Goal: Task Accomplishment & Management: Use online tool/utility

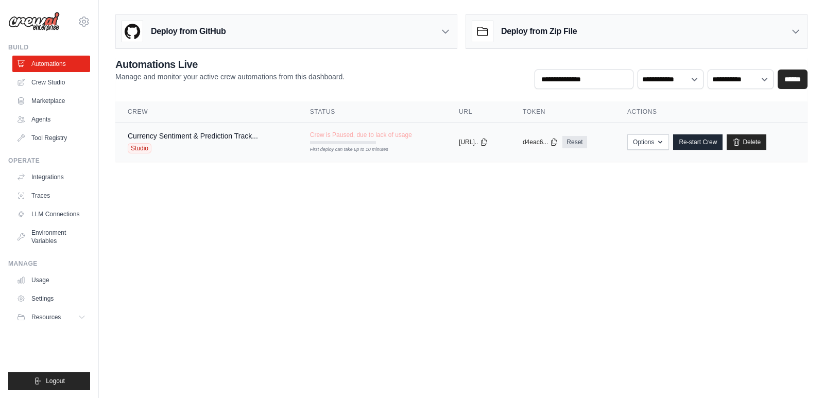
click at [205, 143] on div "Studio" at bounding box center [193, 148] width 130 height 10
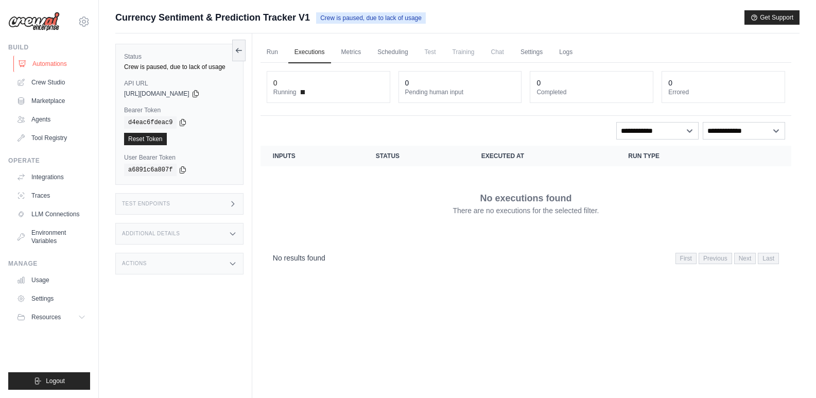
click at [49, 61] on link "Automations" at bounding box center [52, 64] width 78 height 16
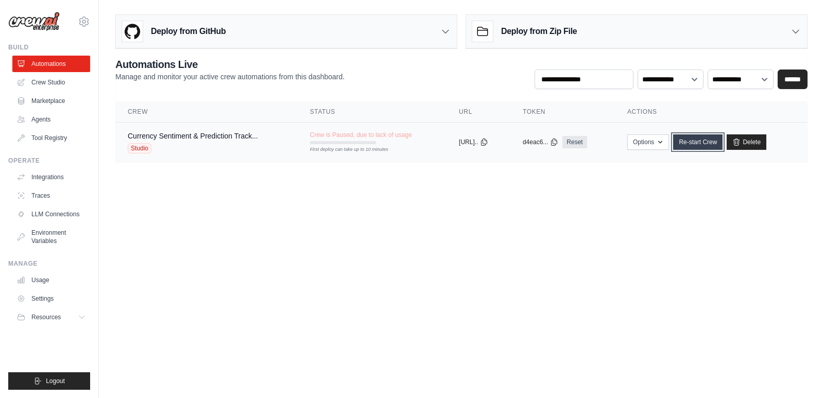
click at [714, 141] on link "Re-start Crew" at bounding box center [697, 141] width 49 height 15
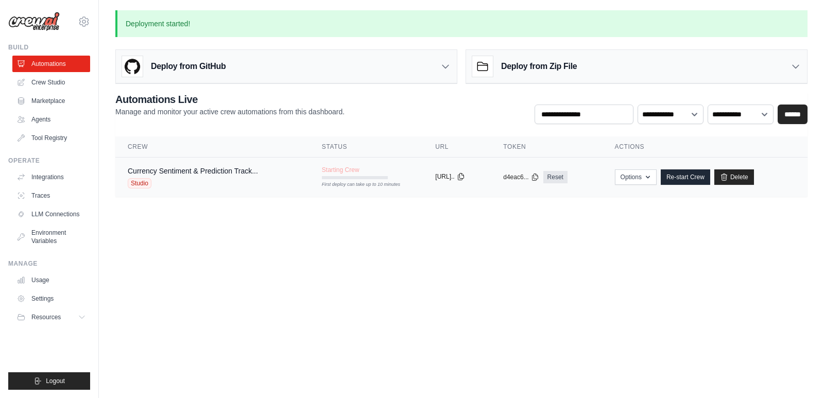
click at [453, 177] on button "https://currency..." at bounding box center [449, 177] width 29 height 8
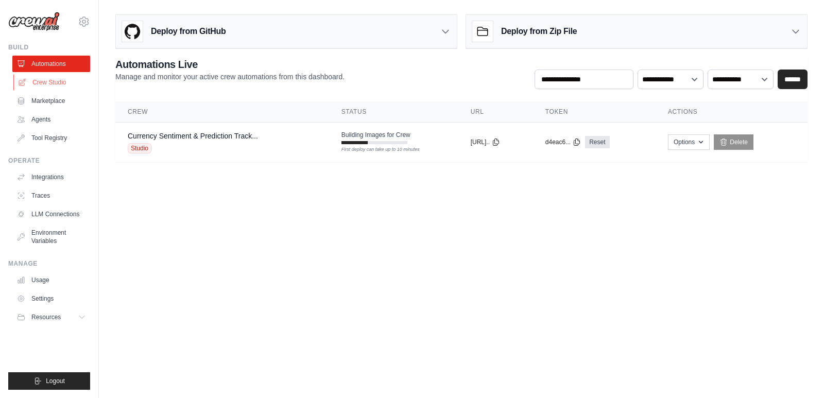
click at [42, 81] on link "Crew Studio" at bounding box center [52, 82] width 78 height 16
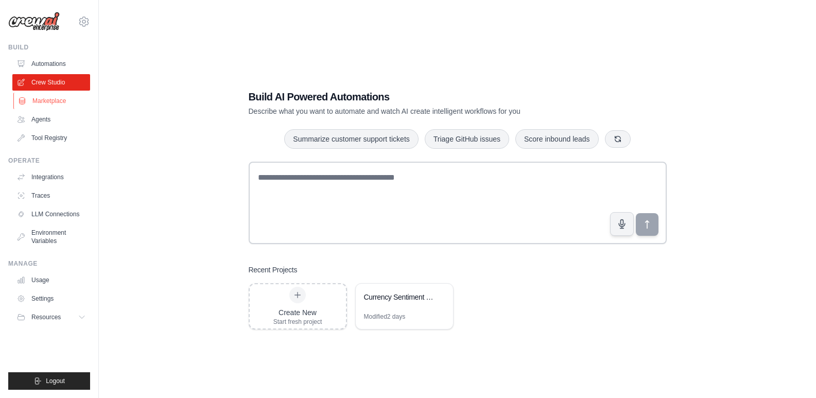
click at [49, 99] on link "Marketplace" at bounding box center [52, 101] width 78 height 16
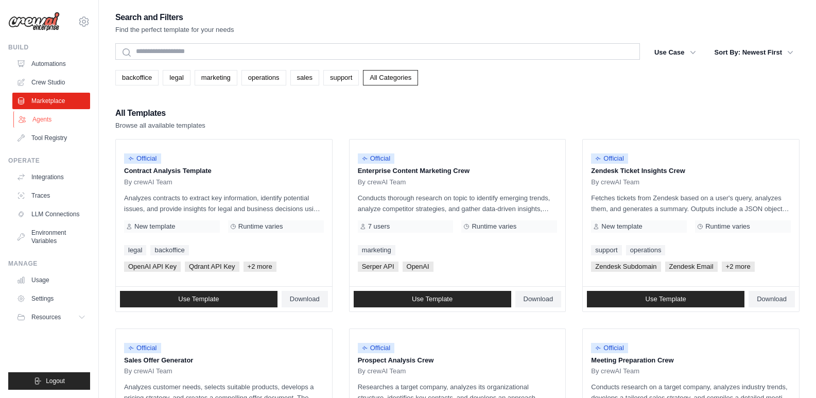
click at [43, 119] on link "Agents" at bounding box center [52, 119] width 78 height 16
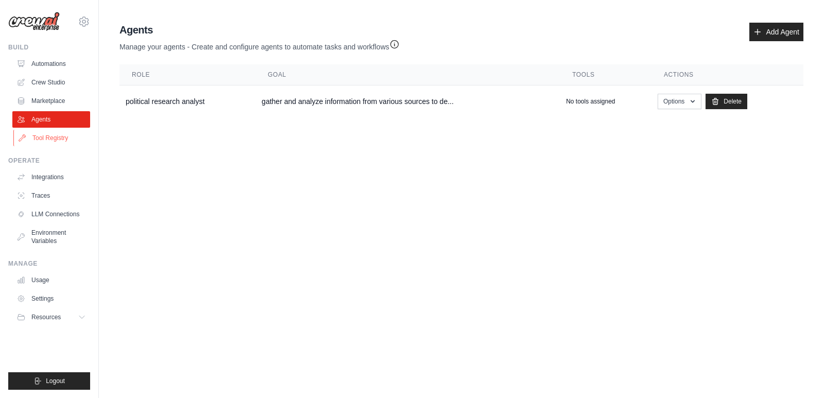
click at [51, 137] on link "Tool Registry" at bounding box center [52, 138] width 78 height 16
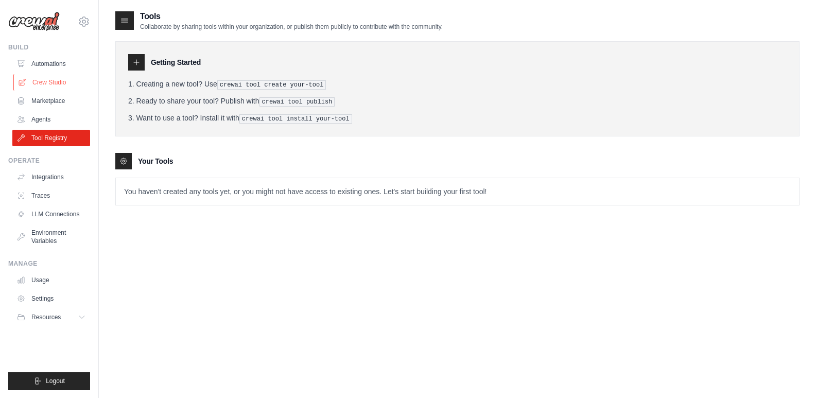
click at [49, 79] on link "Crew Studio" at bounding box center [52, 82] width 78 height 16
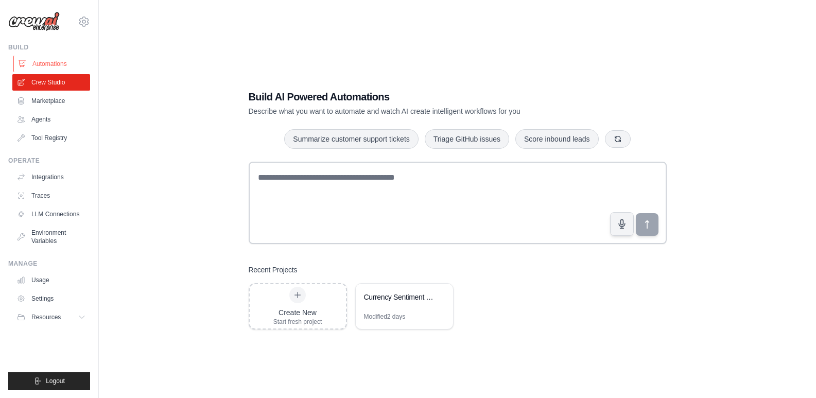
click at [57, 62] on link "Automations" at bounding box center [52, 64] width 78 height 16
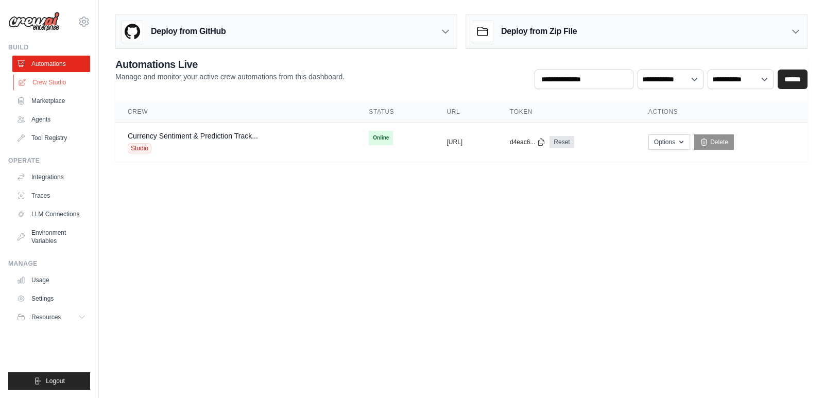
click at [49, 84] on link "Crew Studio" at bounding box center [52, 82] width 78 height 16
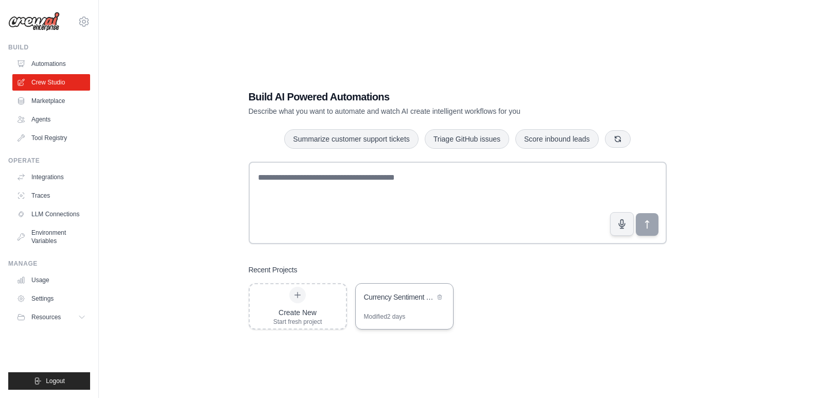
click at [401, 309] on div "Currency Sentiment & Prediction Tracker" at bounding box center [404, 298] width 97 height 29
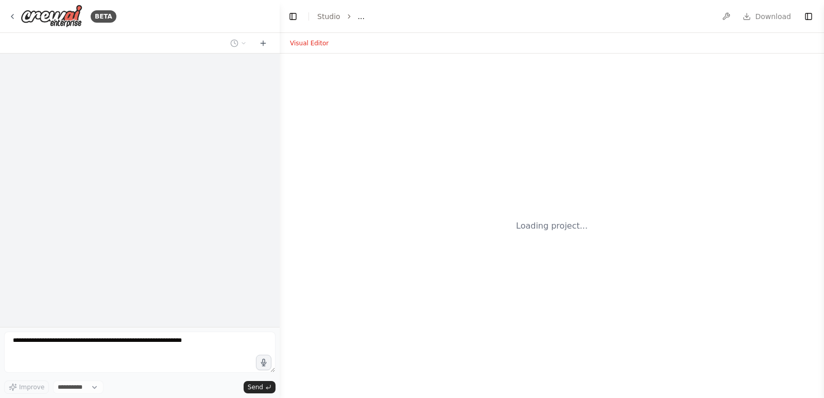
select select "****"
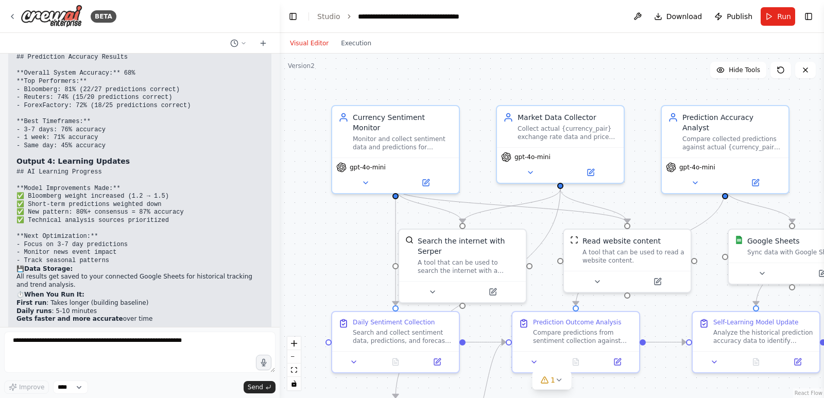
scroll to position [3213, 0]
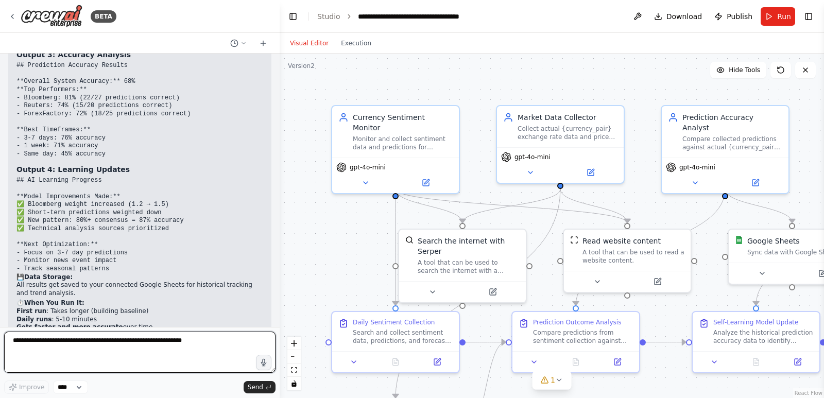
click at [140, 341] on textarea at bounding box center [139, 352] width 271 height 41
paste textarea "**********"
click at [134, 341] on textarea "**********" at bounding box center [139, 352] width 271 height 41
type textarea "**********"
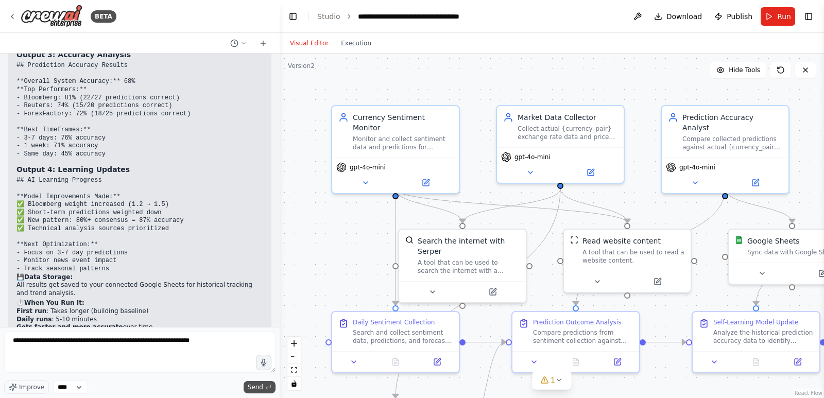
click at [256, 386] on span "Send" at bounding box center [255, 387] width 15 height 8
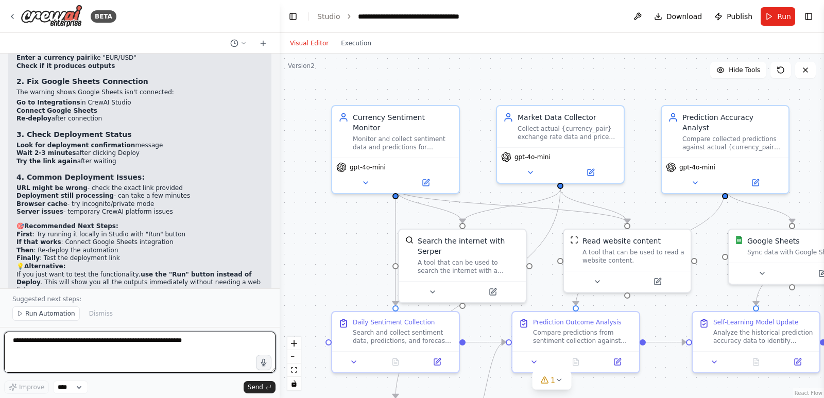
scroll to position [3739, 0]
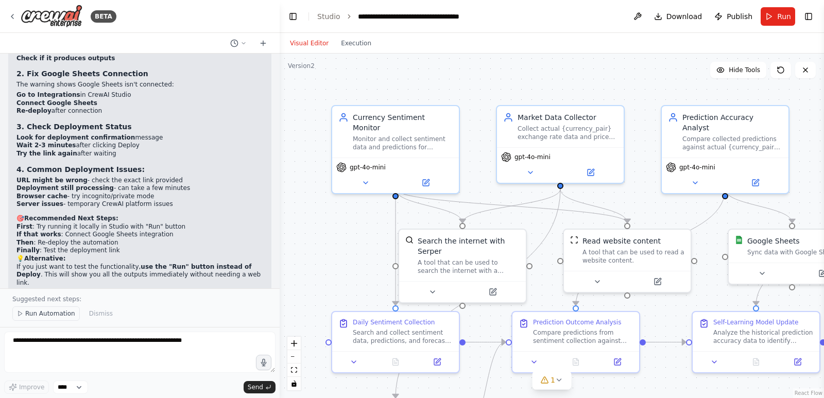
click at [54, 312] on span "Run Automation" at bounding box center [50, 314] width 50 height 8
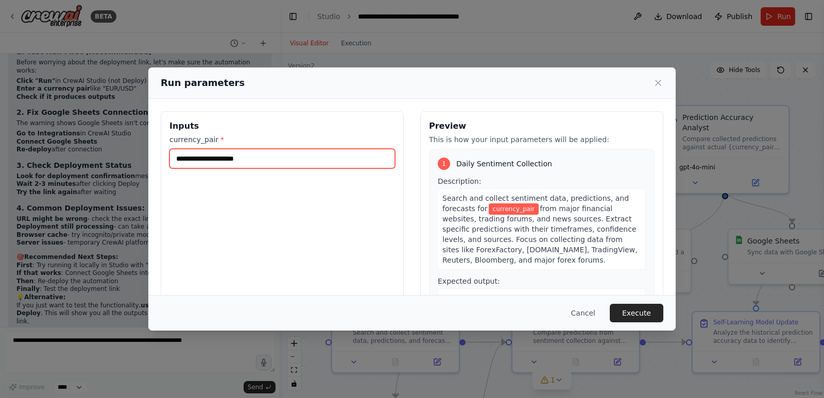
click at [256, 156] on input "currency_pair *" at bounding box center [282, 159] width 226 height 20
type input "*"
type input "*******"
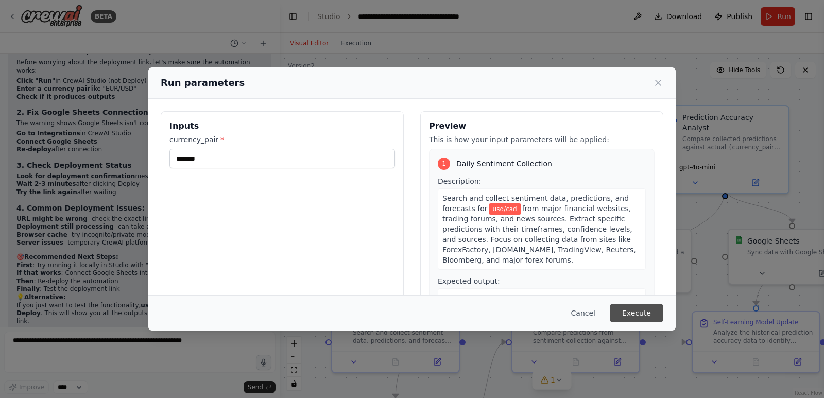
click at [645, 312] on button "Execute" at bounding box center [637, 313] width 54 height 19
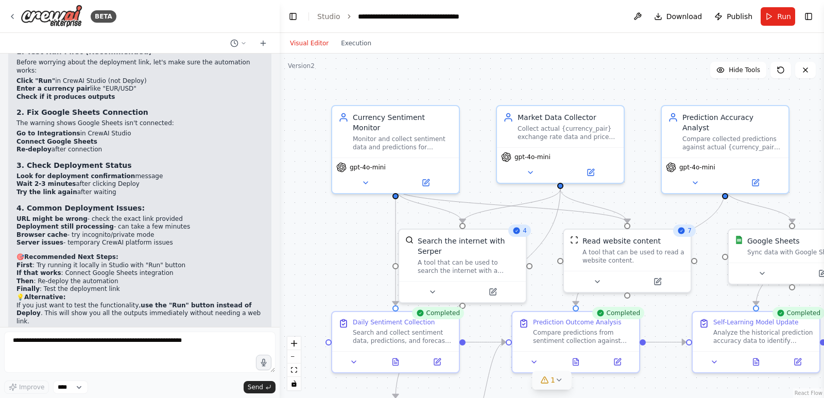
click at [559, 381] on icon at bounding box center [559, 380] width 4 height 2
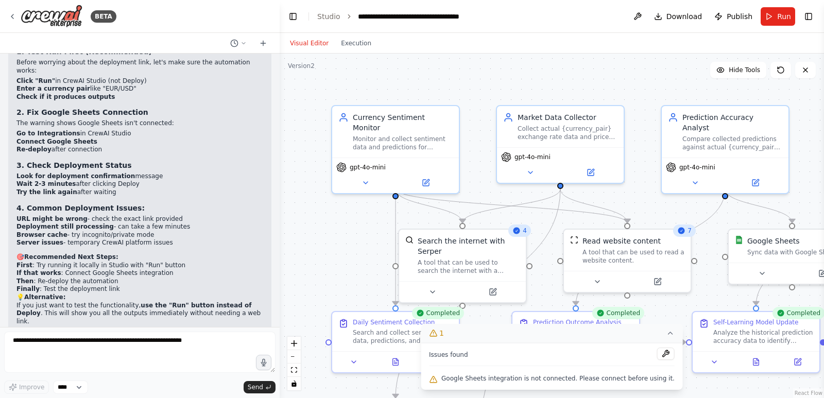
click at [678, 384] on div ".deletable-edge-delete-btn { width: 20px; height: 20px; border: 0px solid #ffff…" at bounding box center [552, 226] width 544 height 345
click at [766, 271] on button at bounding box center [762, 271] width 58 height 12
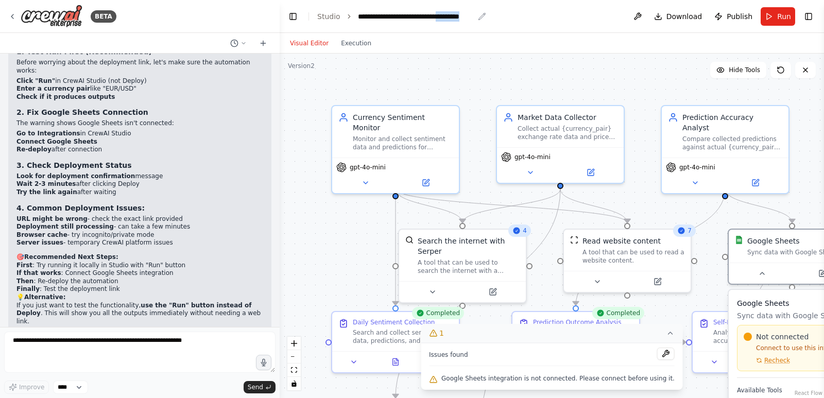
drag, startPoint x: 515, startPoint y: 10, endPoint x: 457, endPoint y: 17, distance: 58.6
click at [457, 17] on header "**********" at bounding box center [552, 16] width 544 height 33
click at [495, 90] on div ".deletable-edge-delete-btn { width: 20px; height: 20px; border: 0px solid #ffff…" at bounding box center [552, 226] width 544 height 345
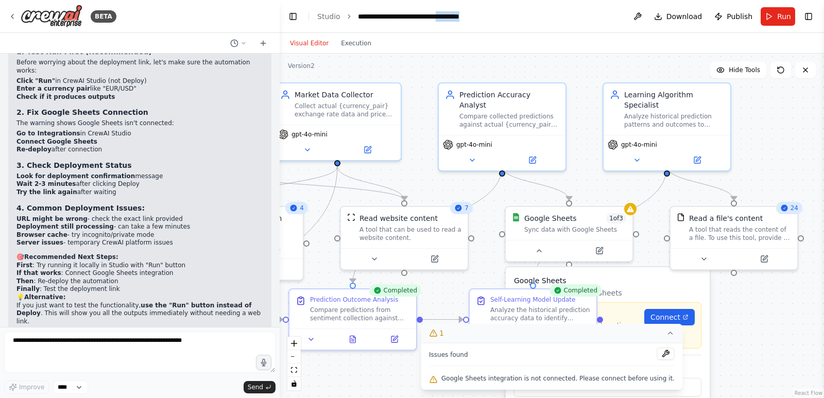
drag, startPoint x: 495, startPoint y: 90, endPoint x: 272, endPoint y: 67, distance: 224.2
click at [272, 67] on div "BETA i want to build an ai agent that tracks the sentiments and predictions mad…" at bounding box center [412, 199] width 824 height 398
click at [658, 315] on span "Connect" at bounding box center [666, 317] width 30 height 10
click at [778, 328] on div ".deletable-edge-delete-btn { width: 20px; height: 20px; border: 0px solid #ffff…" at bounding box center [552, 226] width 544 height 345
click at [653, 338] on button "1" at bounding box center [552, 333] width 262 height 19
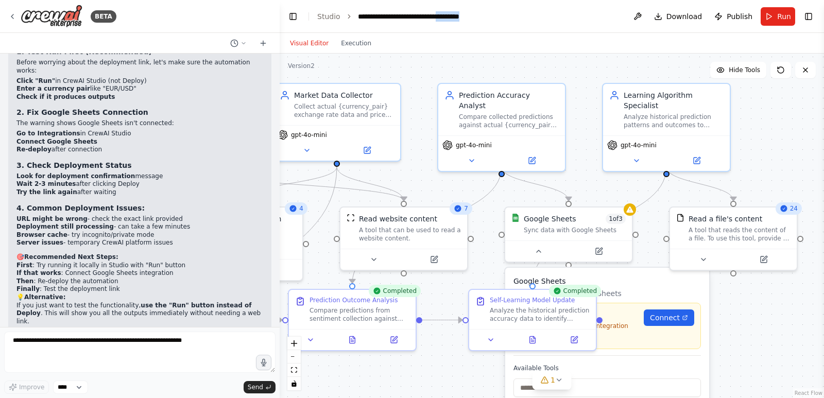
click at [636, 288] on div "Google Sheets Sync data with Google Sheets Not connected Connect to use this in…" at bounding box center [607, 316] width 187 height 80
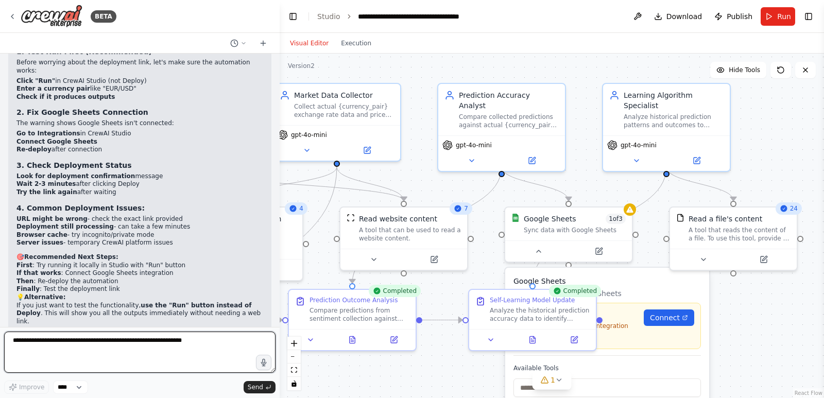
click at [117, 353] on textarea at bounding box center [139, 352] width 271 height 41
type textarea "**********"
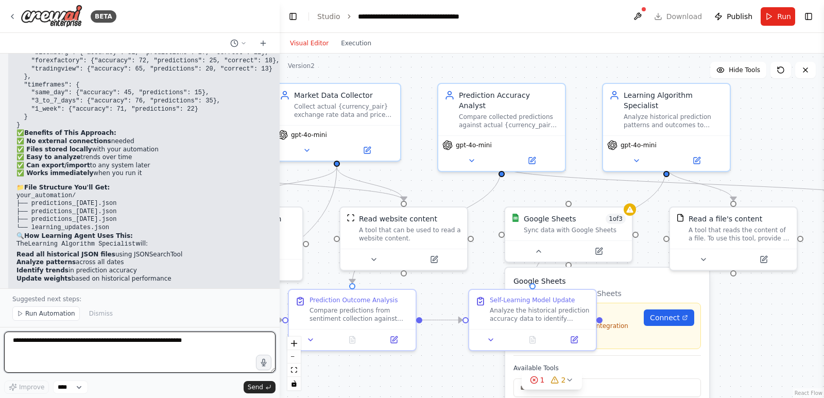
scroll to position [4660, 0]
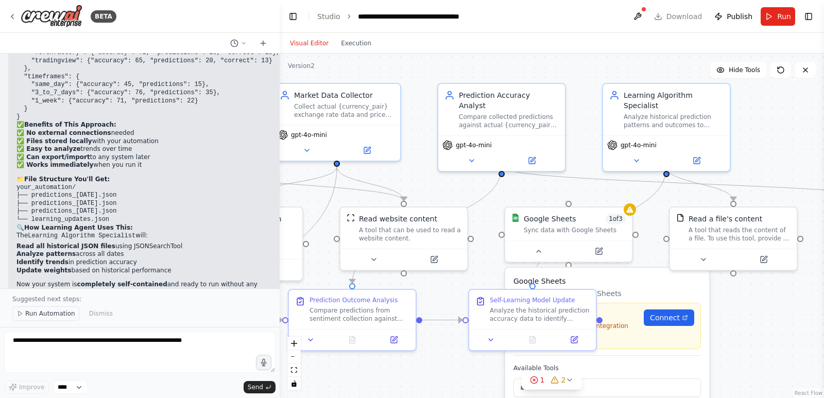
click at [51, 312] on span "Run Automation" at bounding box center [50, 314] width 50 height 8
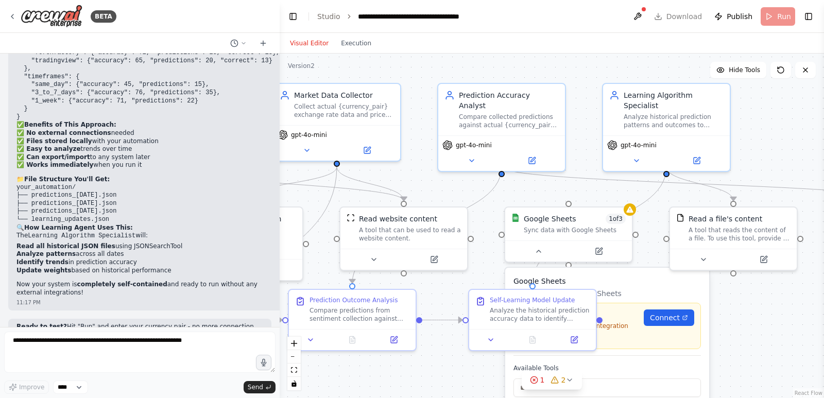
scroll to position [4621, 0]
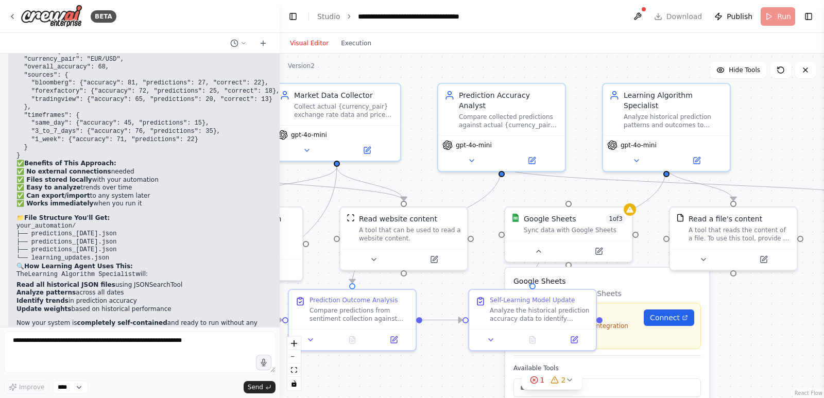
click at [764, 322] on div ".deletable-edge-delete-btn { width: 20px; height: 20px; border: 0px solid #ffff…" at bounding box center [552, 226] width 544 height 345
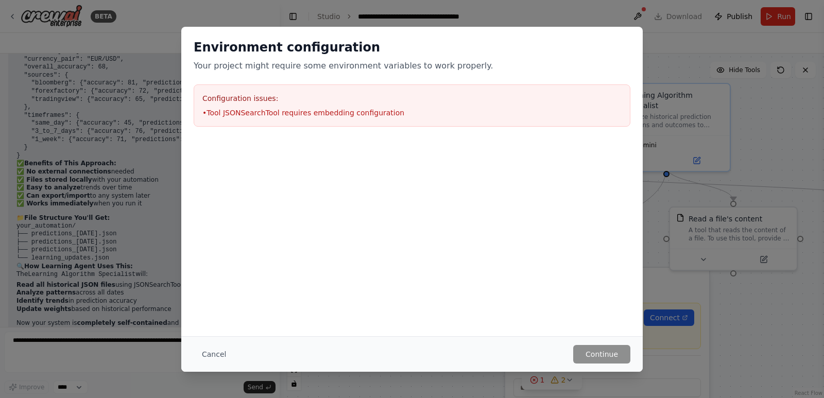
click at [394, 111] on li "• Tool JSONSearchTool requires embedding configuration" at bounding box center [411, 113] width 419 height 10
click at [322, 115] on li "• Tool JSONSearchTool requires embedding configuration" at bounding box center [411, 113] width 419 height 10
drag, startPoint x: 253, startPoint y: 114, endPoint x: 333, endPoint y: 116, distance: 80.4
click at [333, 116] on li "• Tool JSONSearchTool requires embedding configuration" at bounding box center [411, 113] width 419 height 10
click at [368, 178] on div at bounding box center [412, 190] width 462 height 103
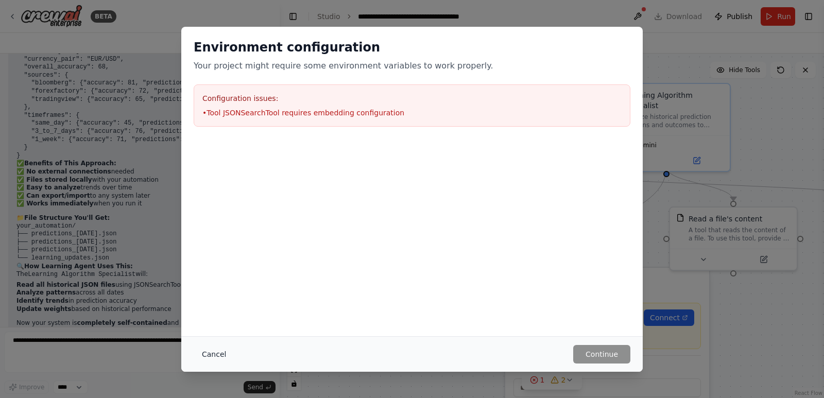
click at [211, 352] on button "Cancel" at bounding box center [214, 354] width 41 height 19
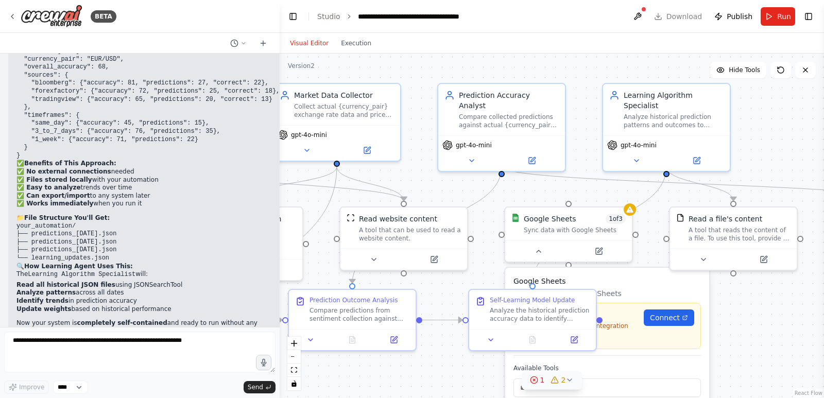
click at [539, 381] on div "1" at bounding box center [537, 380] width 15 height 10
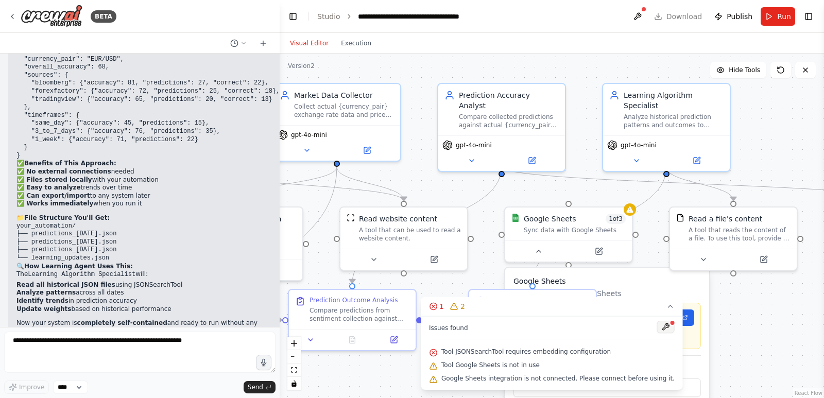
click at [657, 330] on button at bounding box center [666, 327] width 18 height 12
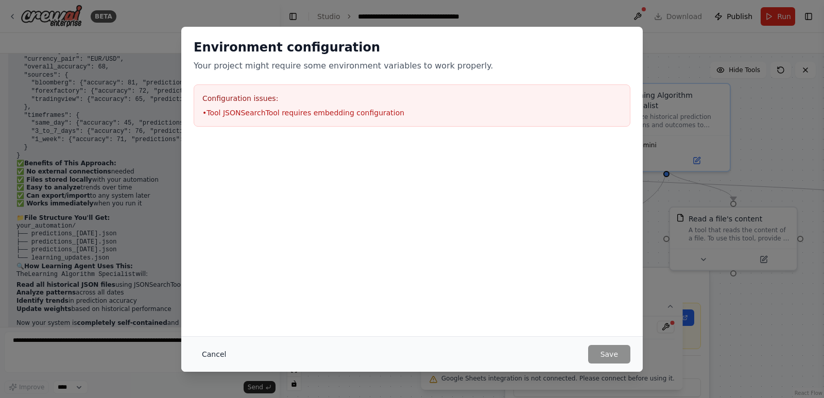
click at [213, 351] on button "Cancel" at bounding box center [214, 354] width 41 height 19
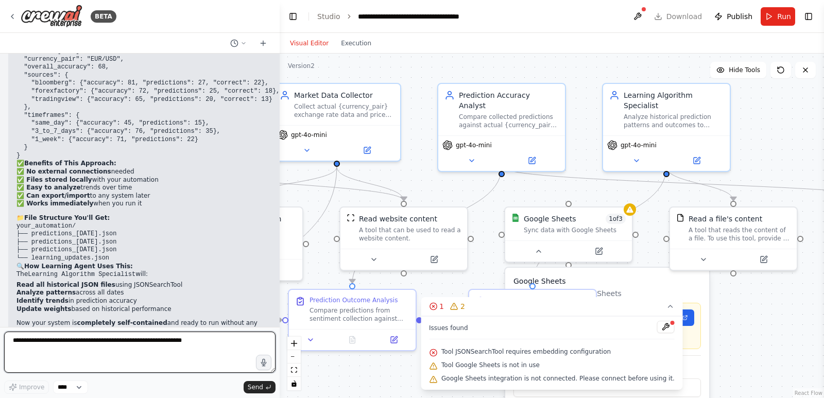
click at [132, 350] on textarea at bounding box center [139, 352] width 271 height 41
type textarea "**********"
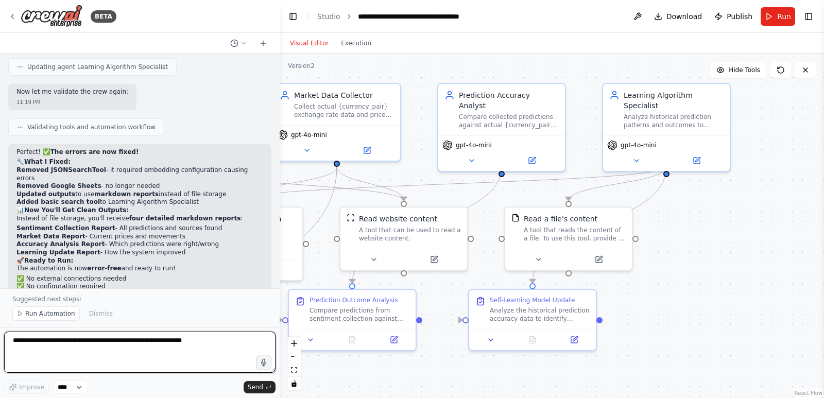
scroll to position [5322, 0]
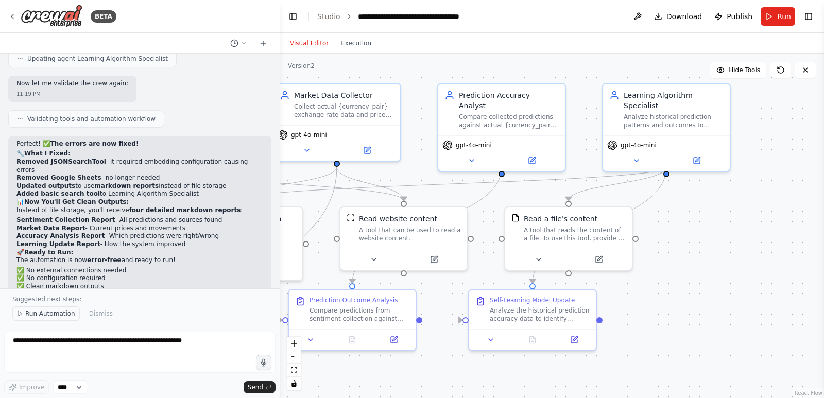
click at [50, 311] on span "Run Automation" at bounding box center [50, 314] width 50 height 8
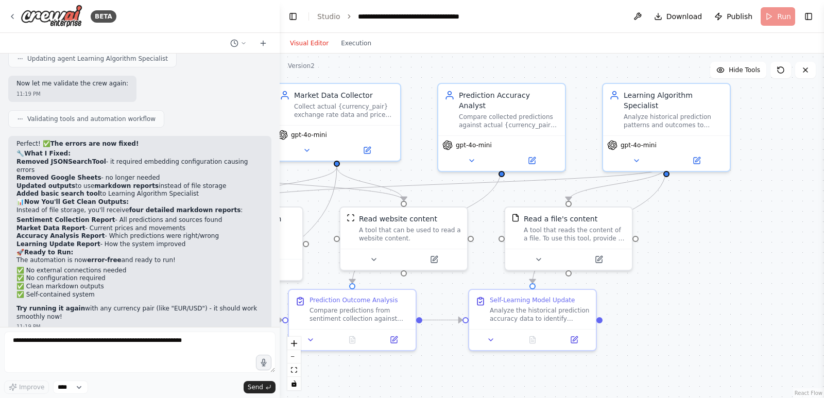
scroll to position [5284, 0]
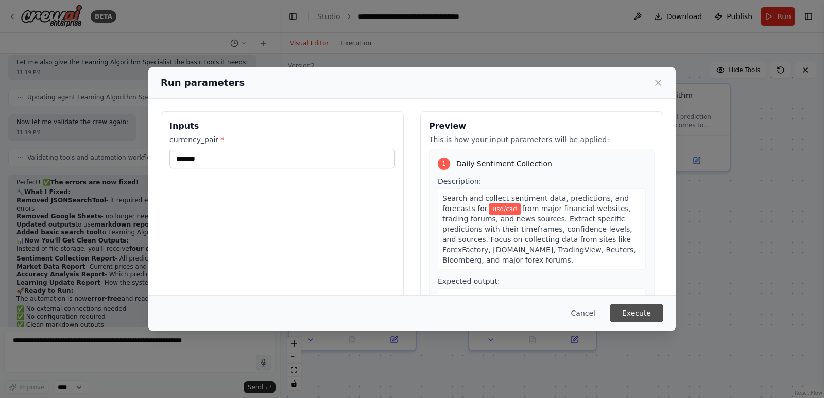
click at [641, 311] on button "Execute" at bounding box center [637, 313] width 54 height 19
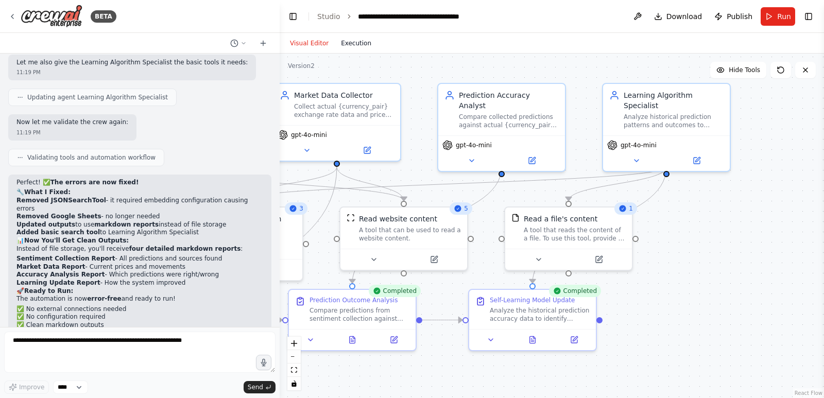
click at [358, 48] on button "Execution" at bounding box center [356, 43] width 43 height 12
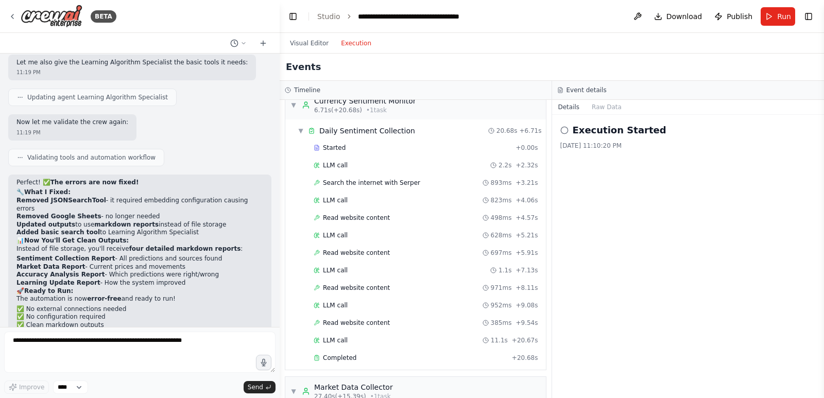
scroll to position [0, 0]
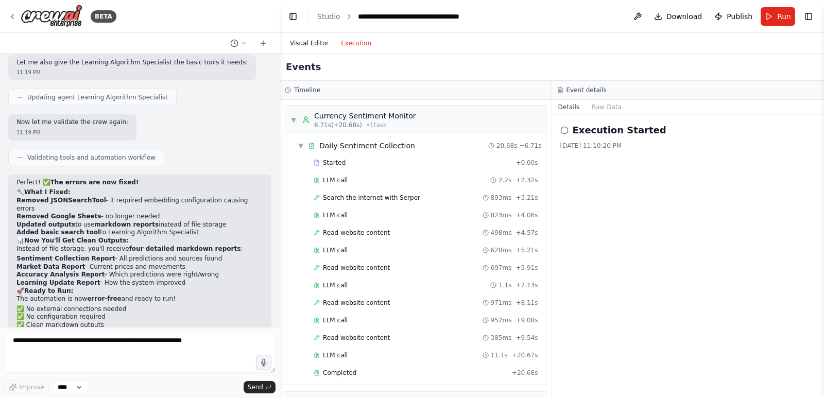
click at [309, 44] on button "Visual Editor" at bounding box center [309, 43] width 51 height 12
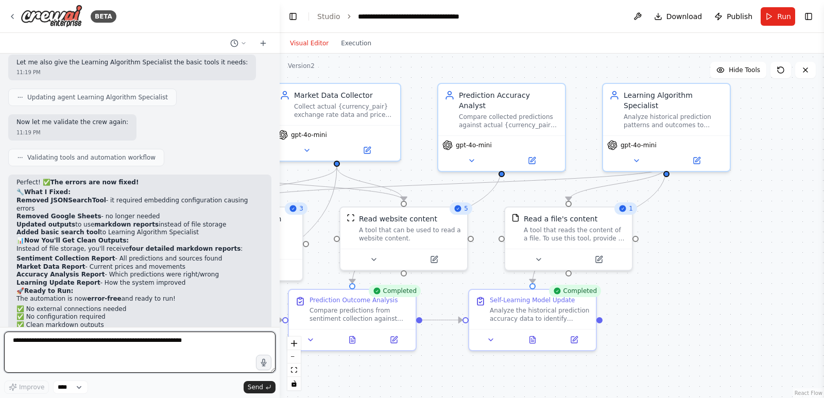
click at [111, 352] on textarea at bounding box center [139, 352] width 271 height 41
type textarea "**********"
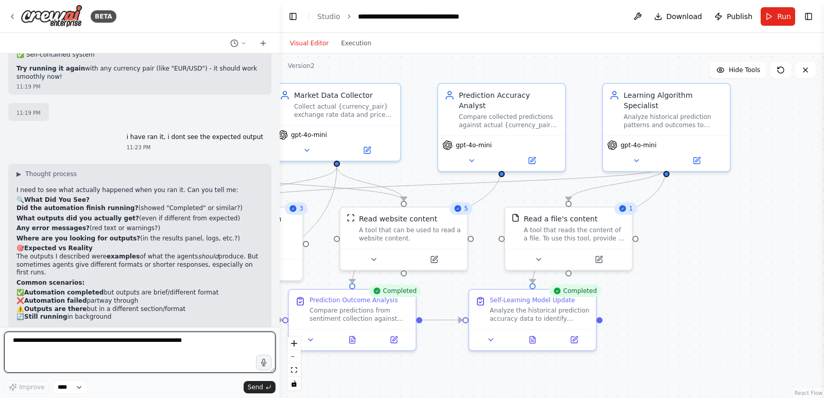
scroll to position [5571, 0]
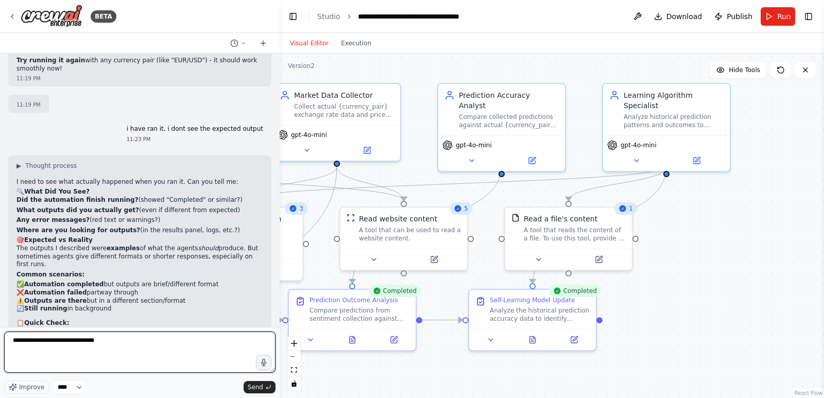
type textarea "**********"
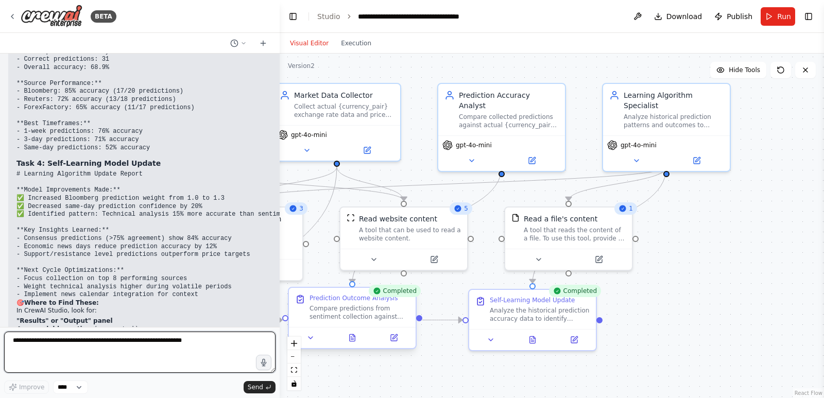
scroll to position [6353, 0]
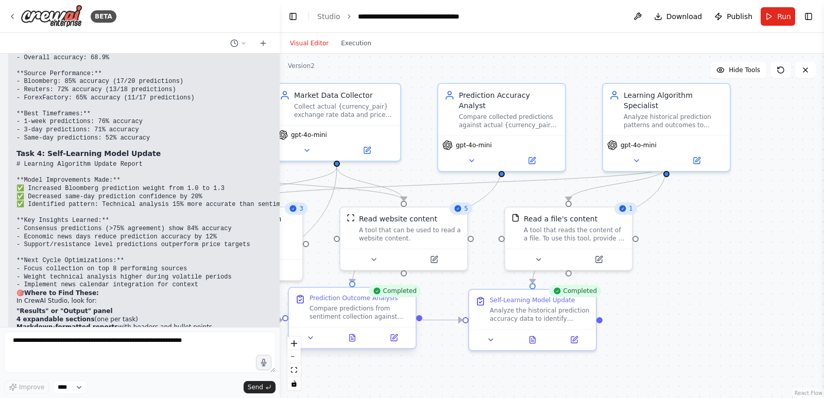
click at [314, 344] on div at bounding box center [352, 337] width 127 height 21
click at [313, 344] on button at bounding box center [311, 338] width 36 height 12
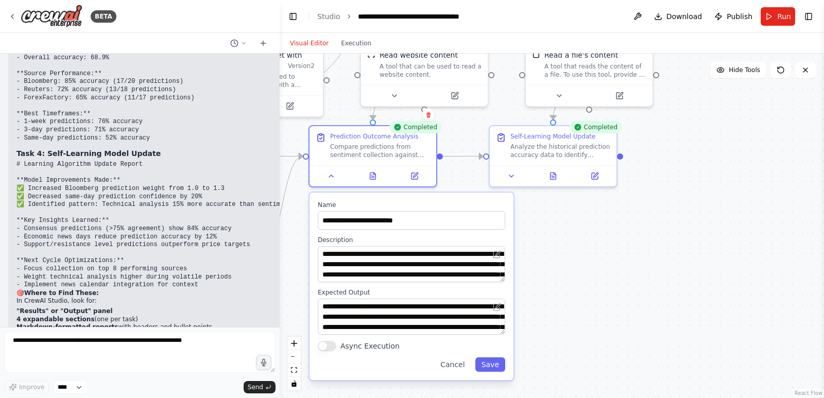
drag, startPoint x: 695, startPoint y: 323, endPoint x: 716, endPoint y: 159, distance: 165.1
click at [716, 159] on div ".deletable-edge-delete-btn { width: 20px; height: 20px; border: 0px solid #ffff…" at bounding box center [552, 226] width 544 height 345
click at [372, 174] on button at bounding box center [373, 174] width 44 height 12
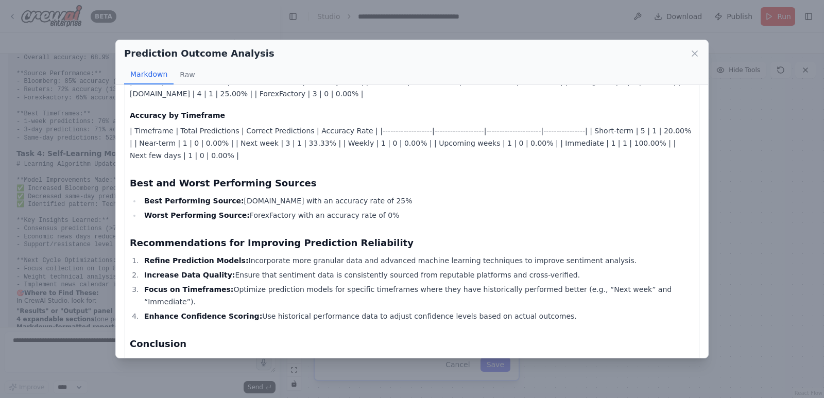
scroll to position [534, 0]
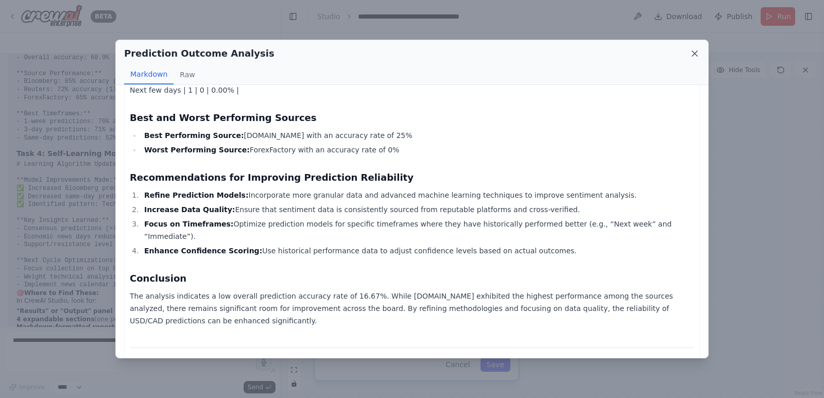
click at [693, 52] on icon at bounding box center [695, 53] width 10 height 10
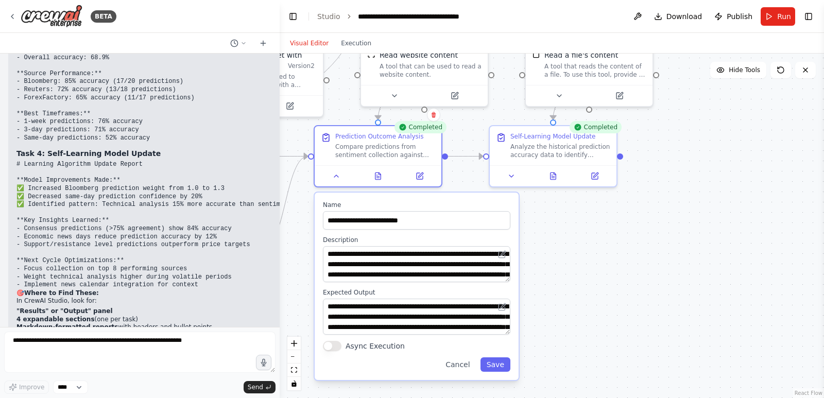
click at [639, 316] on div ".deletable-edge-delete-btn { width: 20px; height: 20px; border: 0px solid #ffff…" at bounding box center [552, 226] width 544 height 345
click at [743, 20] on span "Publish" at bounding box center [740, 16] width 26 height 10
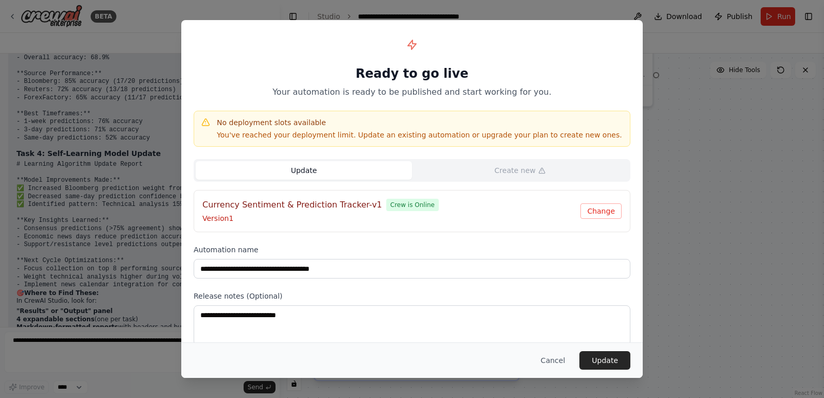
click at [321, 169] on button "Update" at bounding box center [304, 170] width 216 height 19
click at [604, 357] on button "Update" at bounding box center [604, 360] width 51 height 19
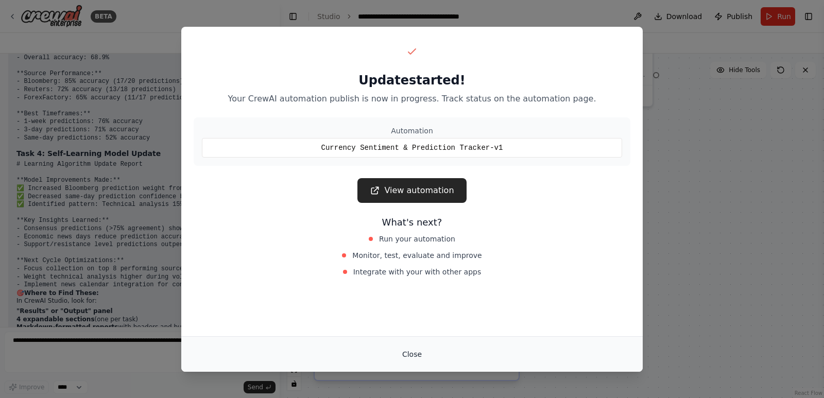
click at [412, 356] on button "Close" at bounding box center [412, 354] width 36 height 19
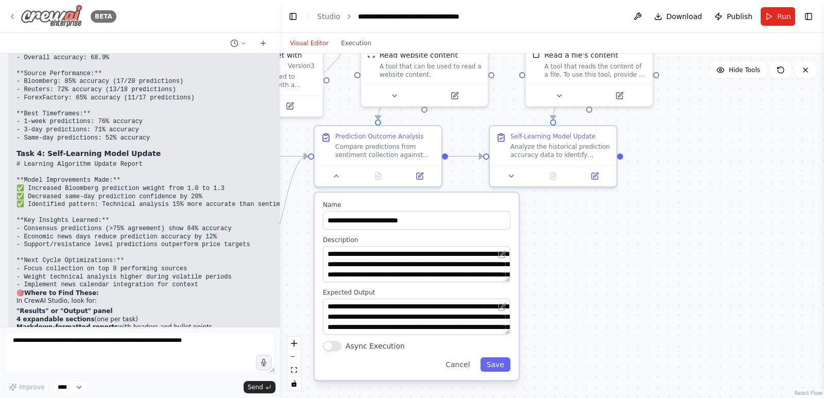
click at [13, 14] on icon at bounding box center [12, 16] width 8 height 8
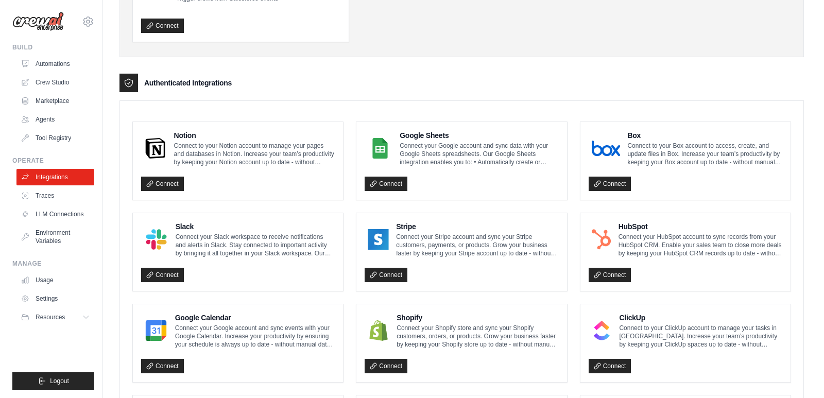
scroll to position [190, 0]
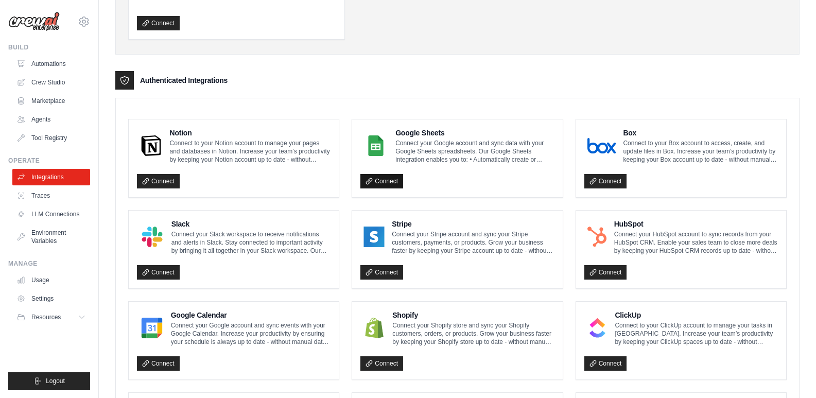
click at [384, 181] on link "Connect" at bounding box center [382, 181] width 43 height 14
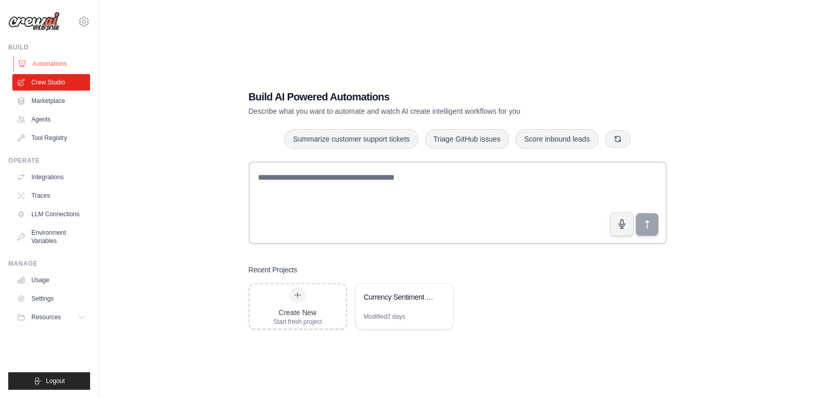
click at [55, 62] on link "Automations" at bounding box center [52, 64] width 78 height 16
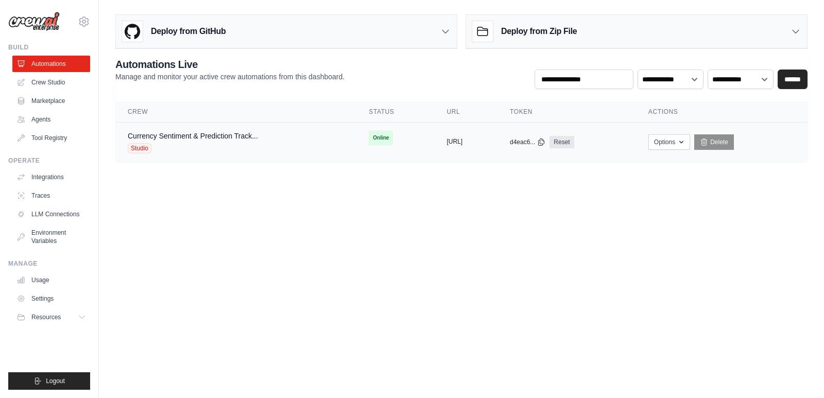
click at [457, 138] on button "[URL]" at bounding box center [455, 142] width 16 height 8
click at [53, 99] on link "Marketplace" at bounding box center [52, 101] width 78 height 16
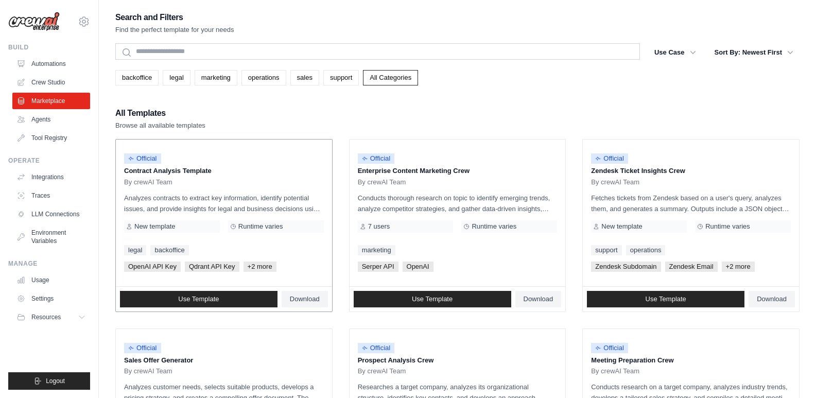
click at [244, 187] on div "Official Contract Analysis Template By crewAI Team Analyzes contracts to extrac…" at bounding box center [224, 213] width 216 height 147
click at [48, 78] on link "Crew Studio" at bounding box center [52, 82] width 78 height 16
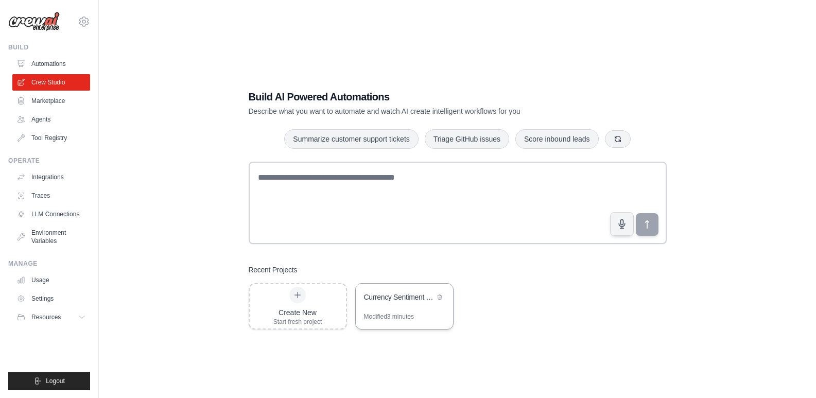
click at [416, 304] on div "Currency Sentiment & Prediction Tracker" at bounding box center [404, 298] width 97 height 29
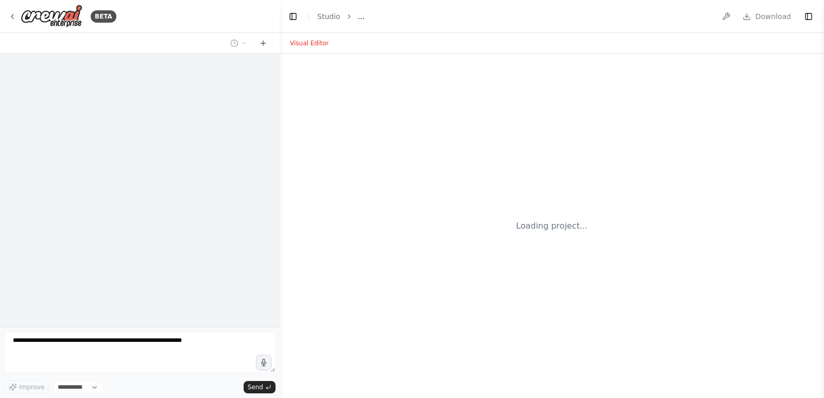
select select "****"
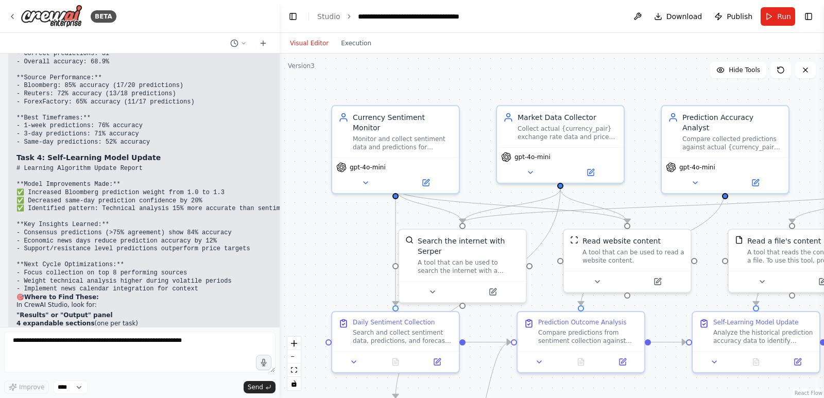
scroll to position [6300, 0]
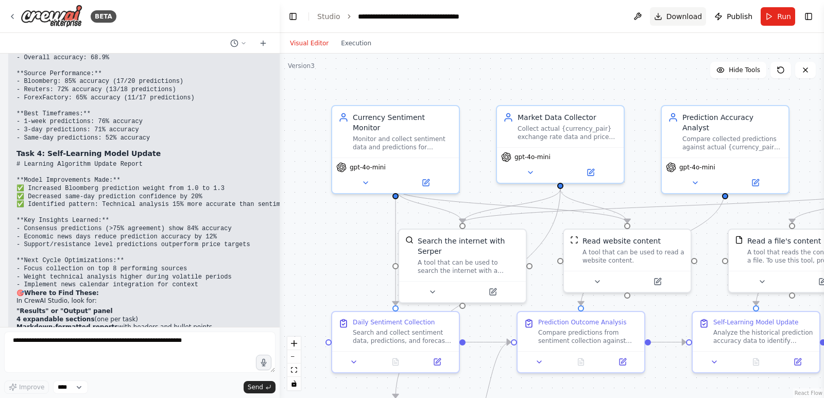
click at [685, 18] on span "Download" at bounding box center [685, 16] width 36 height 10
